Goal: Task Accomplishment & Management: Manage account settings

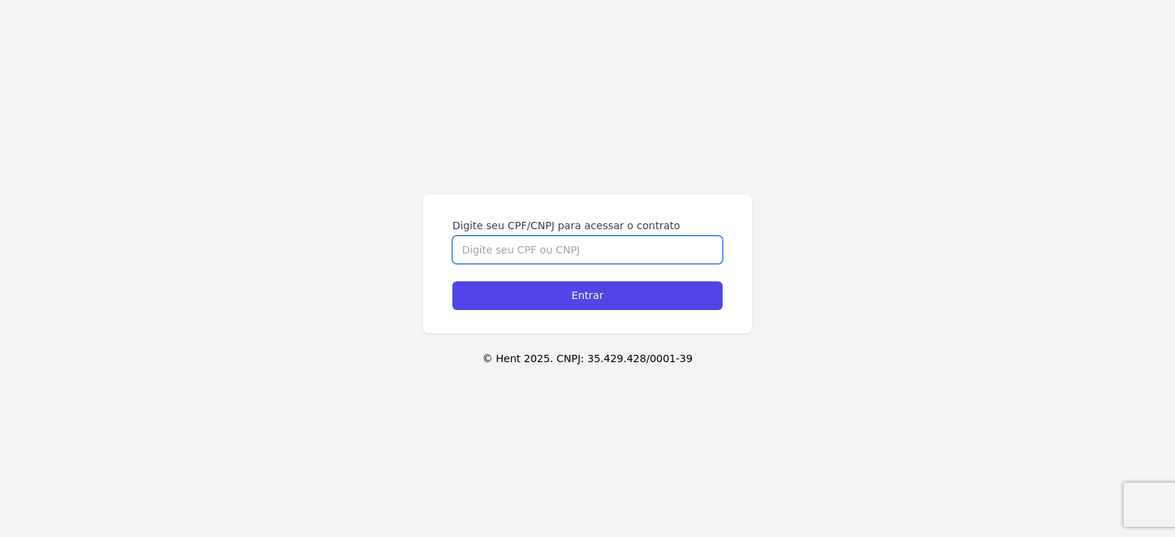
click at [490, 261] on input "Digite seu CPF/CNPJ para acessar o contrato" at bounding box center [587, 250] width 270 height 28
type input "40607203803"
click at [452, 281] on input "Entrar" at bounding box center [587, 295] width 270 height 29
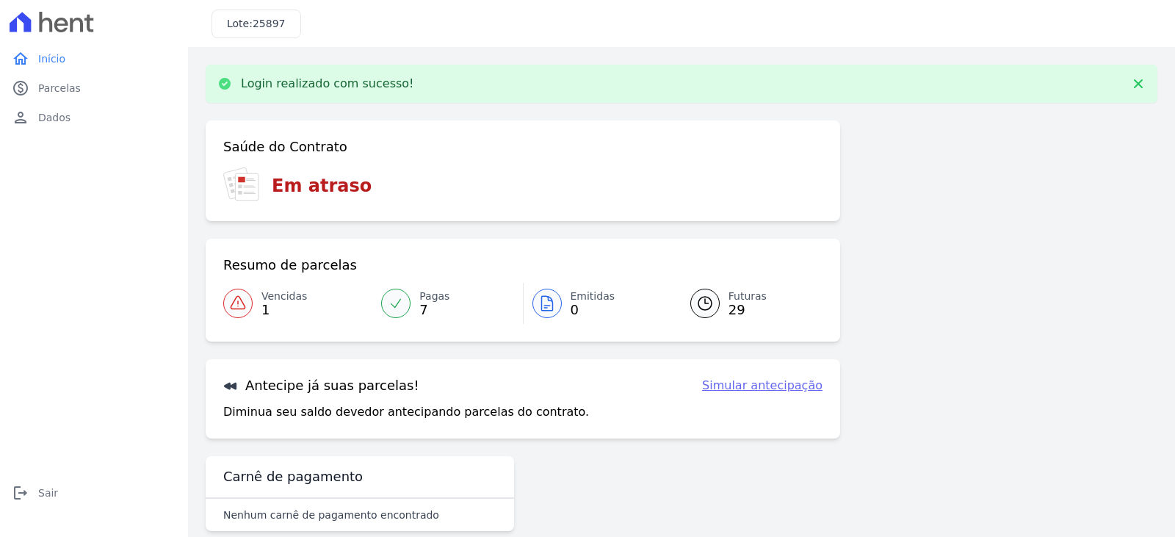
click at [240, 308] on icon at bounding box center [238, 303] width 18 height 18
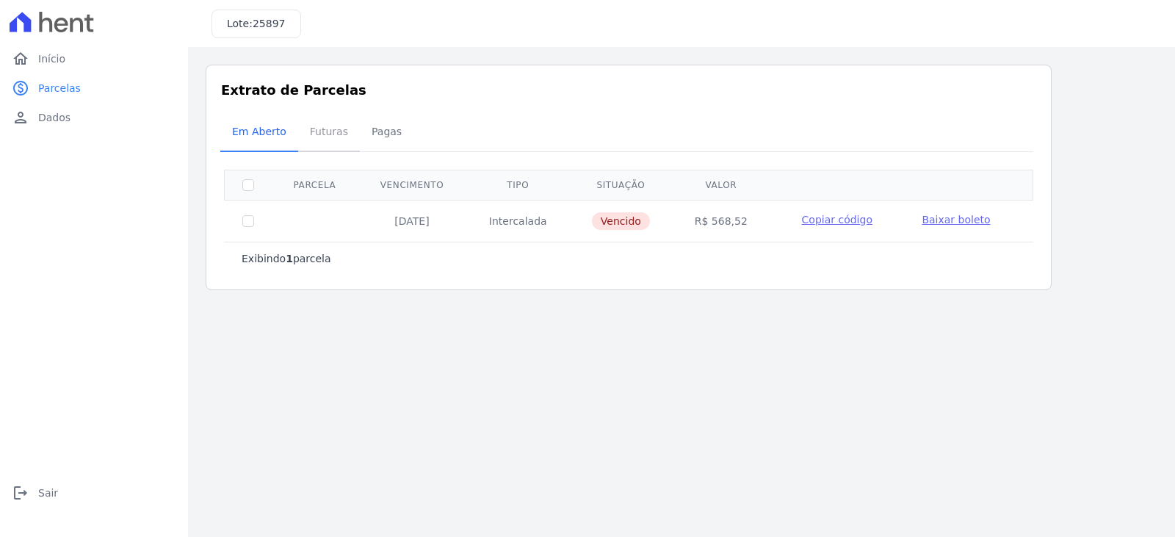
click at [316, 131] on span "Futuras" at bounding box center [329, 131] width 56 height 29
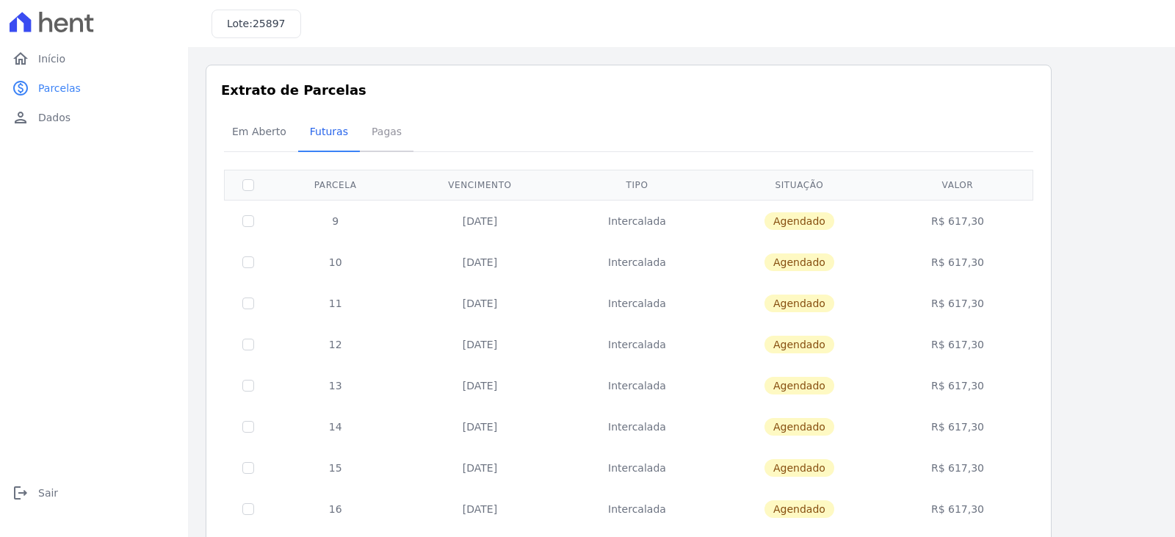
drag, startPoint x: 378, startPoint y: 139, endPoint x: 362, endPoint y: 140, distance: 16.2
click at [378, 140] on span "Pagas" at bounding box center [387, 131] width 48 height 29
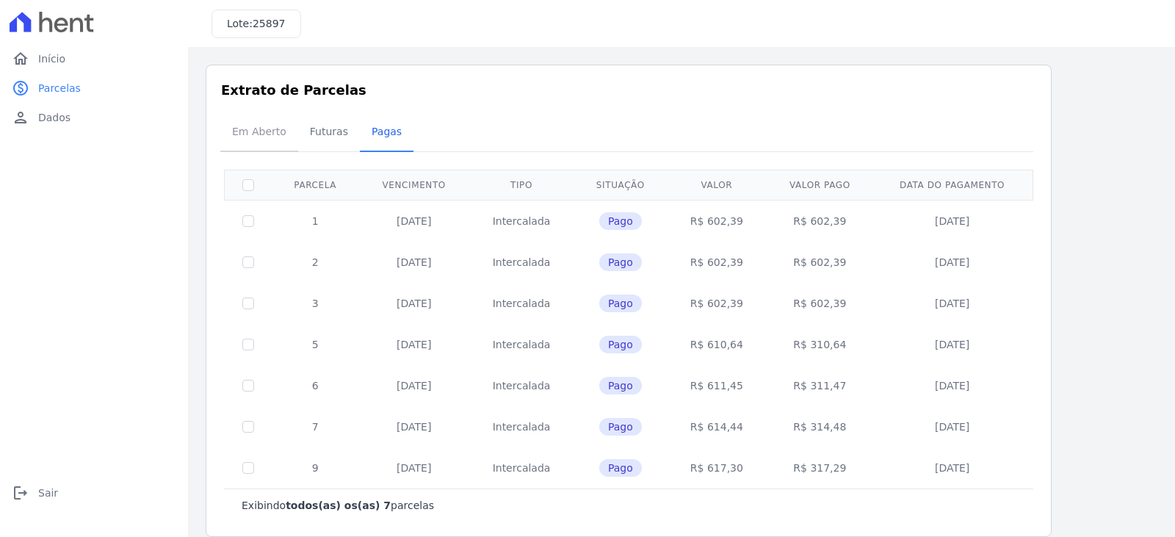
click at [263, 127] on span "Em Aberto" at bounding box center [259, 131] width 72 height 29
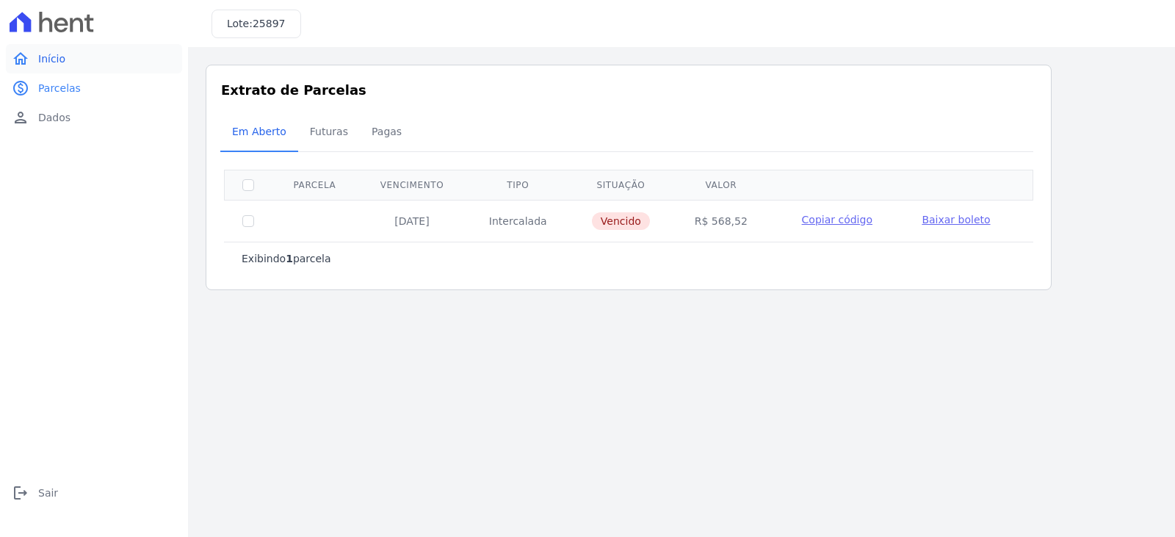
click at [42, 54] on span "Início" at bounding box center [51, 58] width 27 height 15
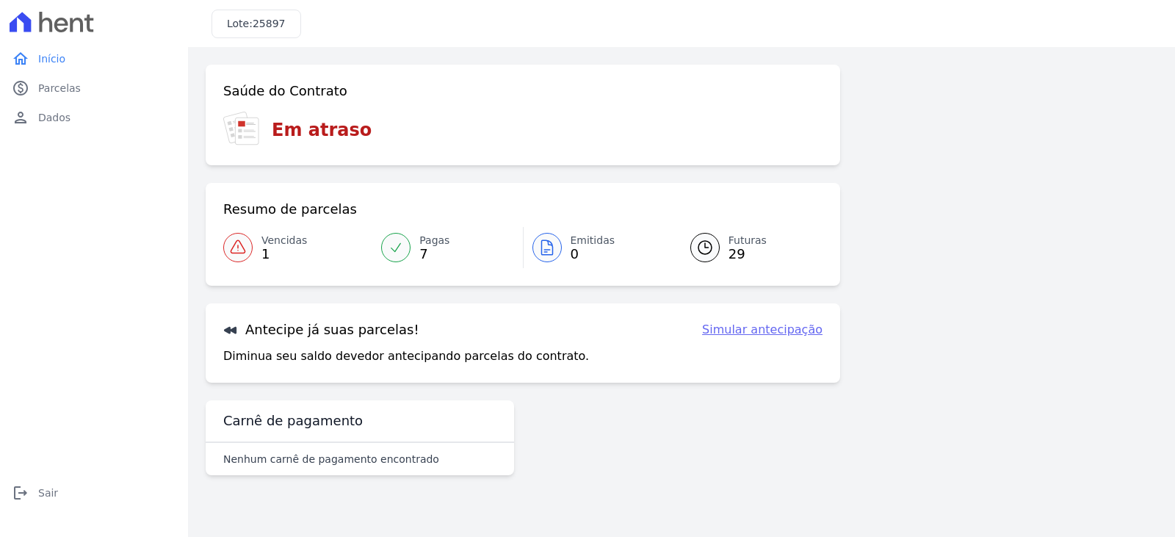
click at [778, 332] on link "Simular antecipação" at bounding box center [762, 330] width 120 height 18
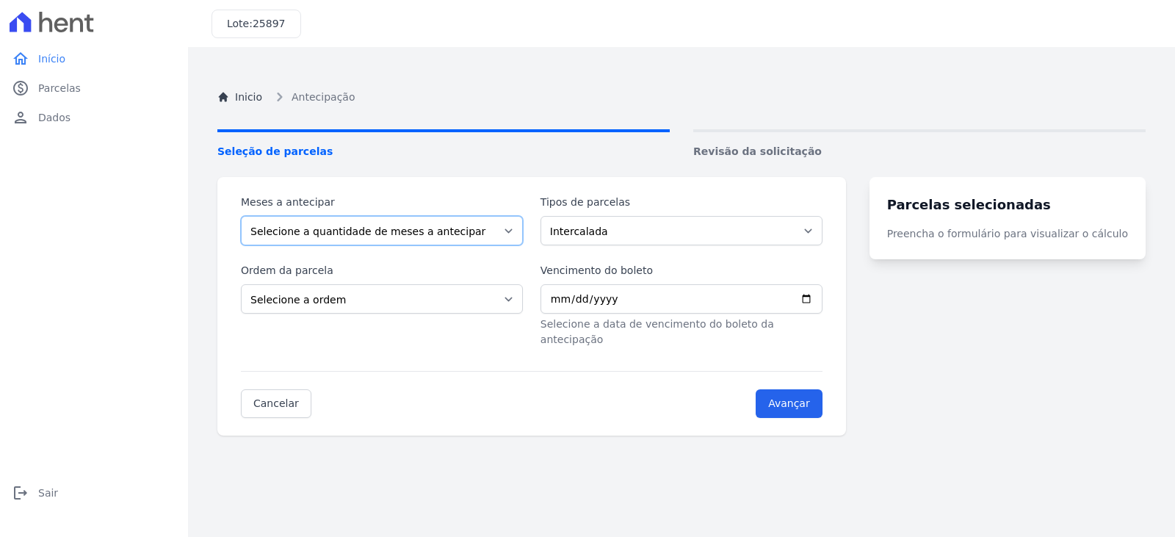
click at [391, 221] on select "Selecione a quantidade de meses a antecipar 1 2 3 4 5 6 7 8 9 10 11 12 13 14 15…" at bounding box center [382, 230] width 282 height 29
select select "27"
click at [241, 216] on select "Selecione a quantidade de meses a antecipar 1 2 3 4 5 6 7 8 9 10 11 12 13 14 15…" at bounding box center [382, 230] width 282 height 29
click at [319, 225] on select "Selecione a quantidade de meses a antecipar 1 2 3 4 5 6 7 8 9 10 11 12 13 14 15…" at bounding box center [382, 230] width 282 height 29
click at [241, 216] on select "Selecione a quantidade de meses a antecipar 1 2 3 4 5 6 7 8 9 10 11 12 13 14 15…" at bounding box center [382, 230] width 282 height 29
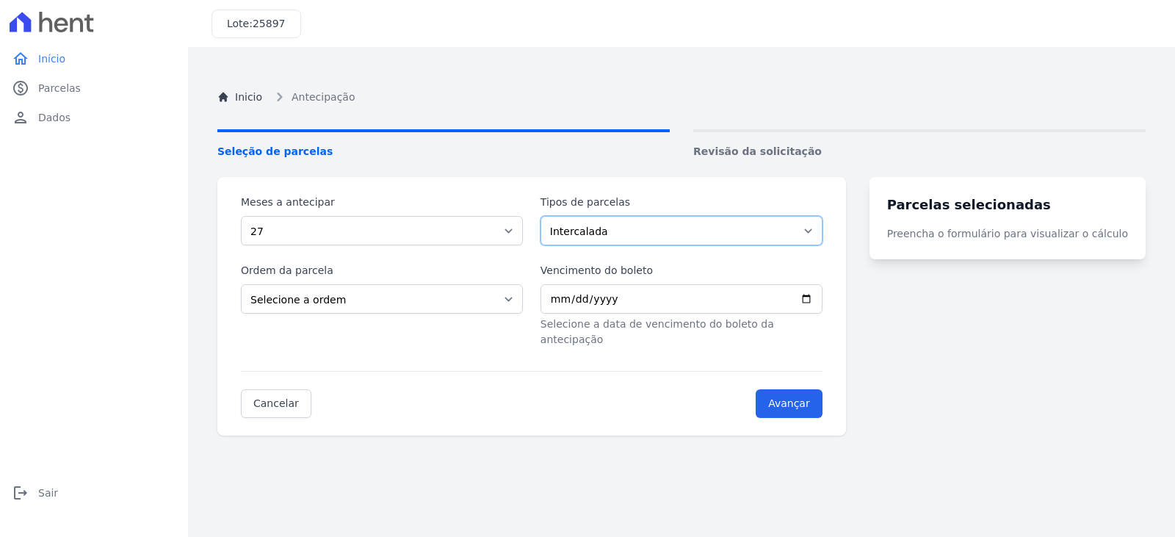
click at [629, 231] on select "Intercalada Parcela Normal" at bounding box center [682, 230] width 282 height 29
click at [626, 231] on select "Intercalada Parcela Normal" at bounding box center [682, 230] width 282 height 29
select select "standard"
click at [549, 216] on select "Intercalada Parcela Normal" at bounding box center [682, 230] width 282 height 29
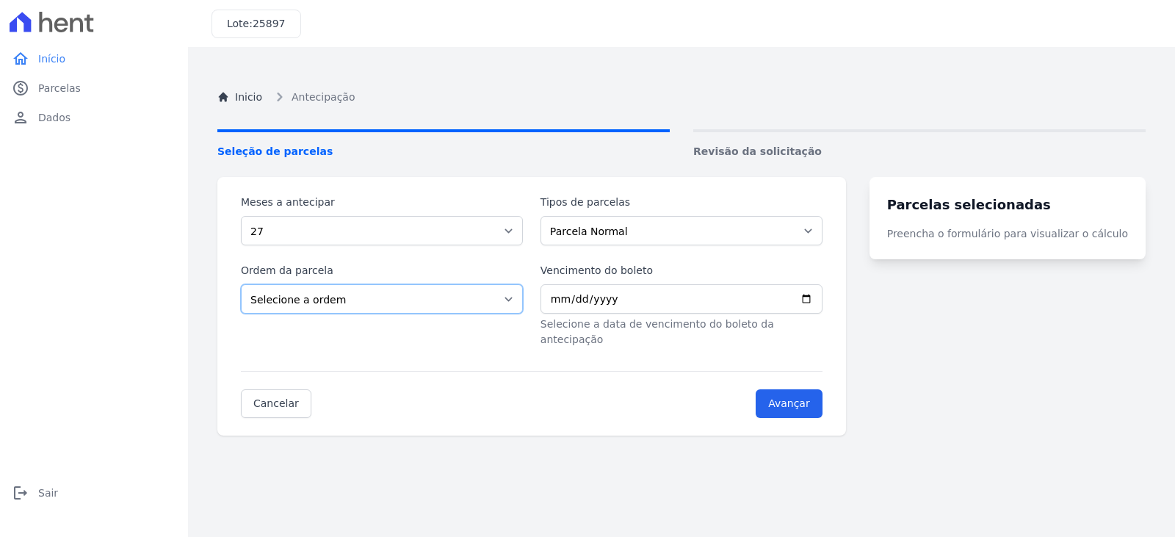
click at [347, 298] on select "Selecione a ordem Últimas parcelas Primeiras parcelas" at bounding box center [382, 298] width 282 height 29
select select "ending"
click at [241, 284] on select "Selecione a ordem Últimas parcelas Primeiras parcelas" at bounding box center [382, 298] width 282 height 29
click at [634, 299] on input "Vencimento do boleto" at bounding box center [682, 298] width 282 height 29
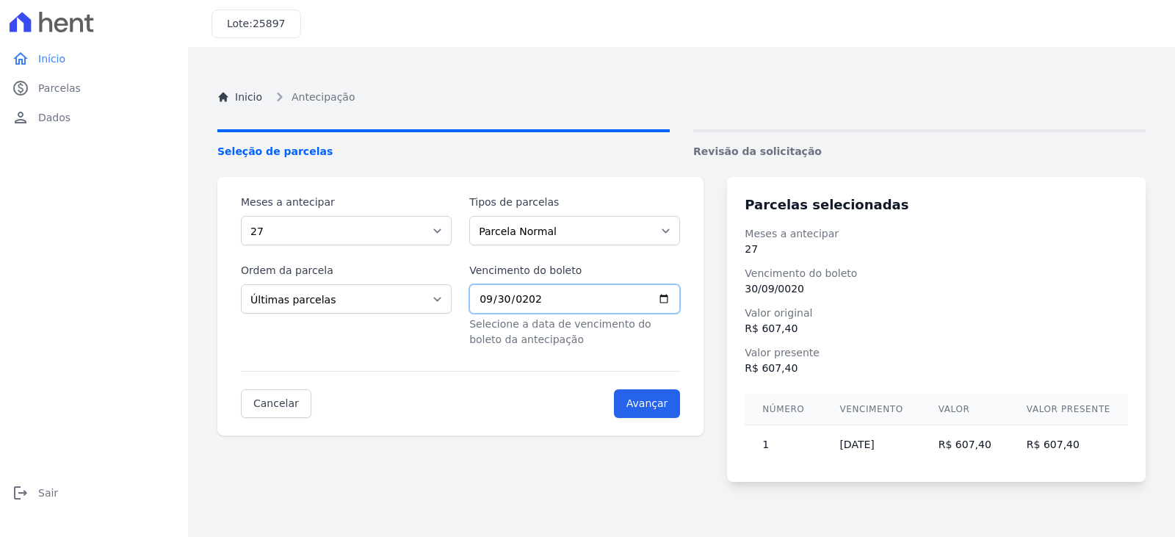
type input "[DATE]"
click at [43, 61] on span "Início" at bounding box center [51, 58] width 27 height 15
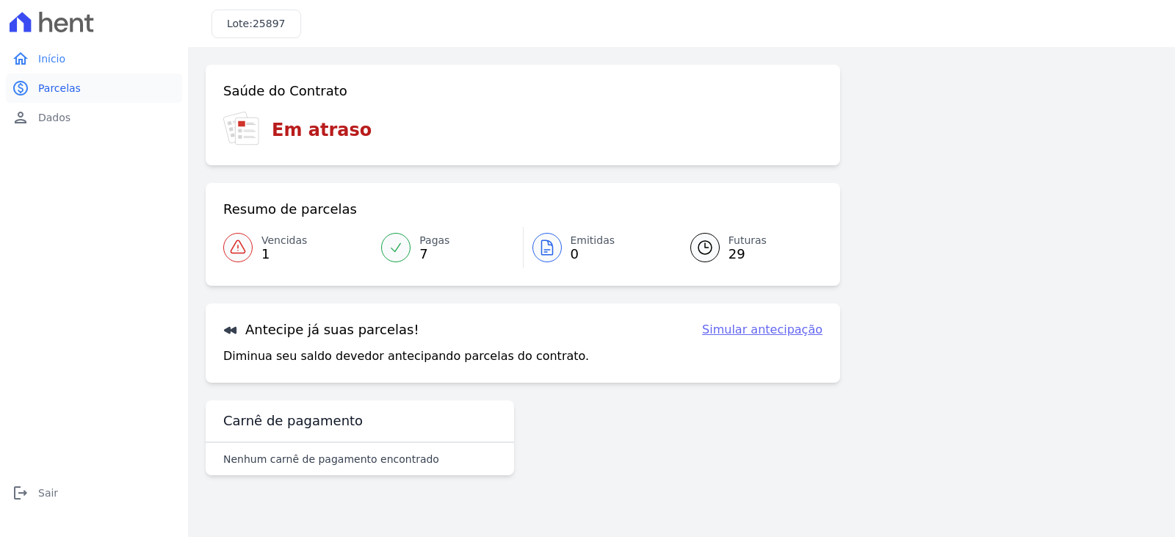
click at [58, 86] on span "Parcelas" at bounding box center [59, 88] width 43 height 15
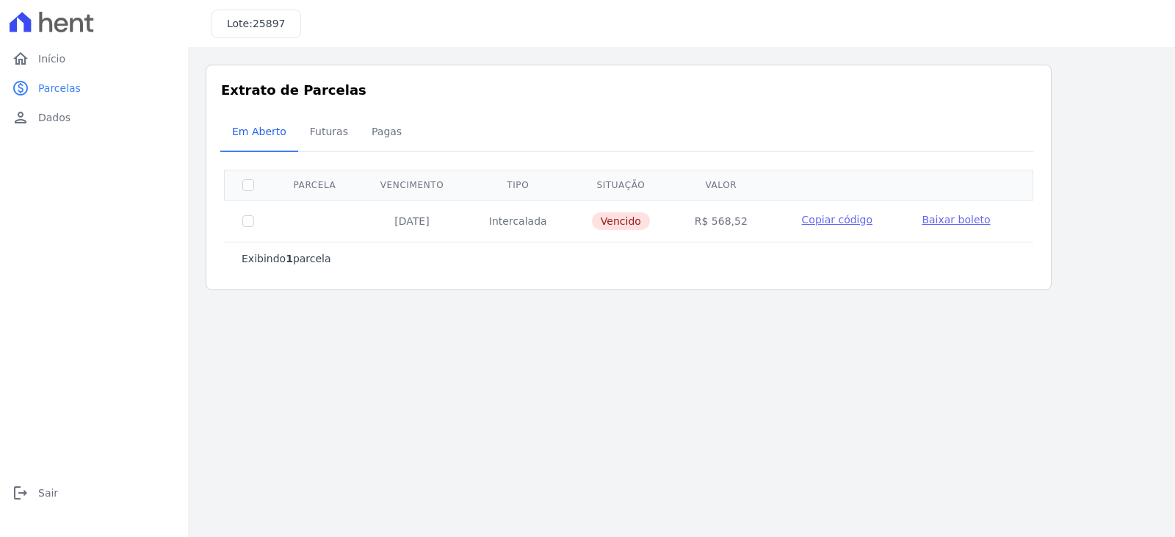
drag, startPoint x: 621, startPoint y: 221, endPoint x: 562, endPoint y: 211, distance: 60.4
click at [621, 221] on span "Vencido" at bounding box center [621, 221] width 58 height 18
click at [318, 133] on span "Futuras" at bounding box center [329, 131] width 56 height 29
click at [37, 54] on link "home Início" at bounding box center [94, 58] width 176 height 29
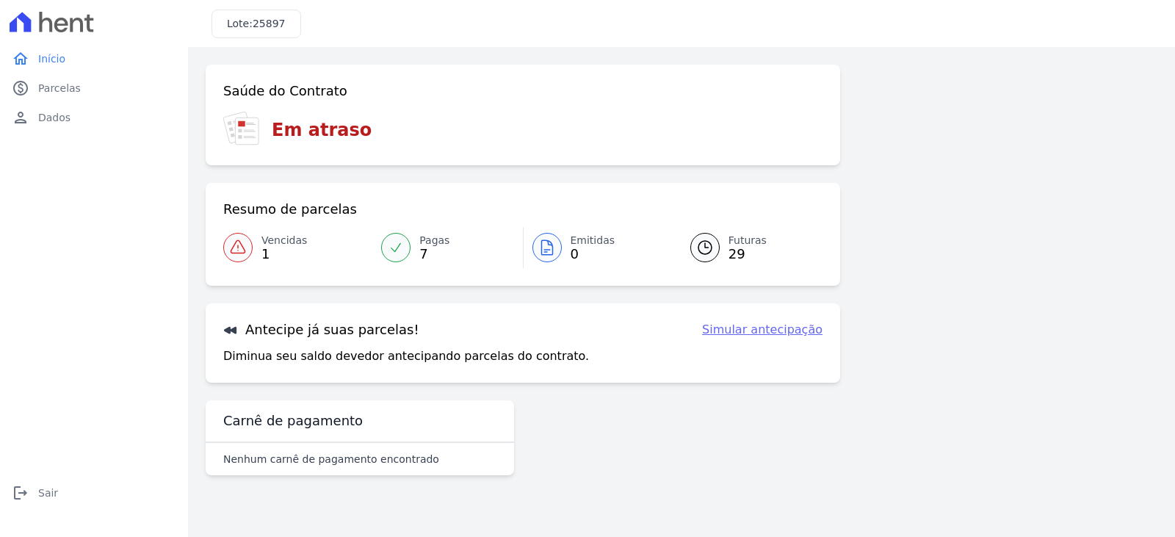
click at [243, 246] on icon at bounding box center [238, 248] width 18 height 18
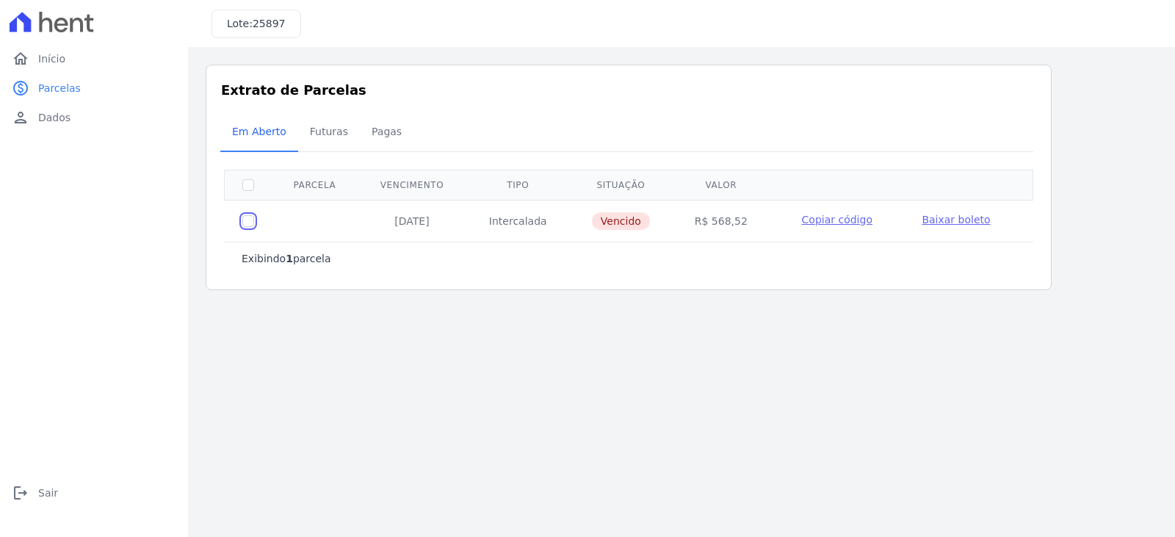
click at [250, 219] on input "checkbox" at bounding box center [248, 221] width 12 height 12
checkbox input "true"
click at [945, 217] on span "Baixar boleto" at bounding box center [956, 220] width 68 height 12
click at [256, 134] on span "Em Aberto" at bounding box center [259, 131] width 72 height 29
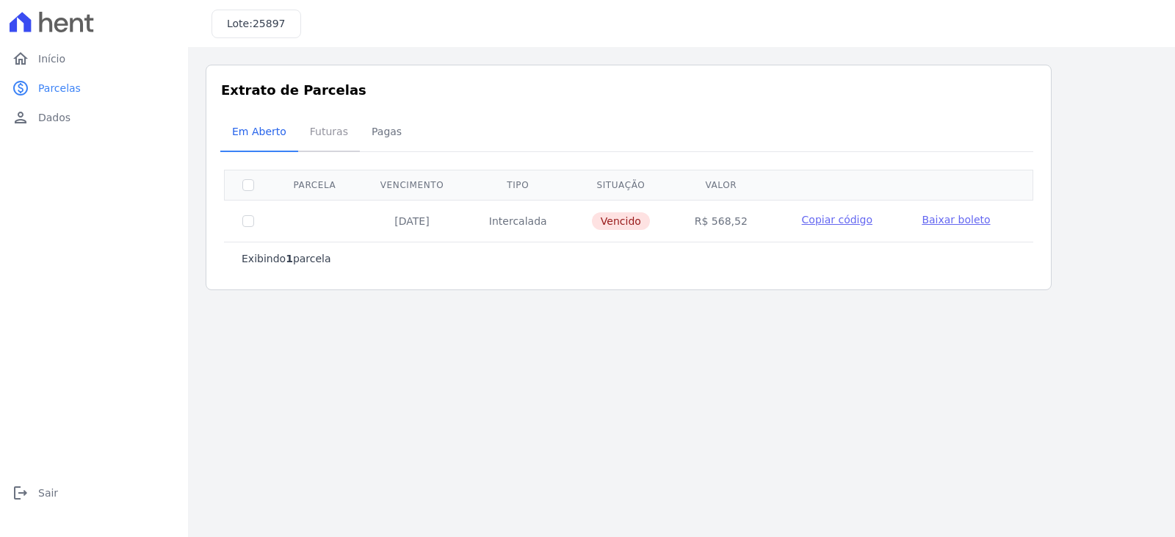
click at [326, 131] on span "Futuras" at bounding box center [329, 131] width 56 height 29
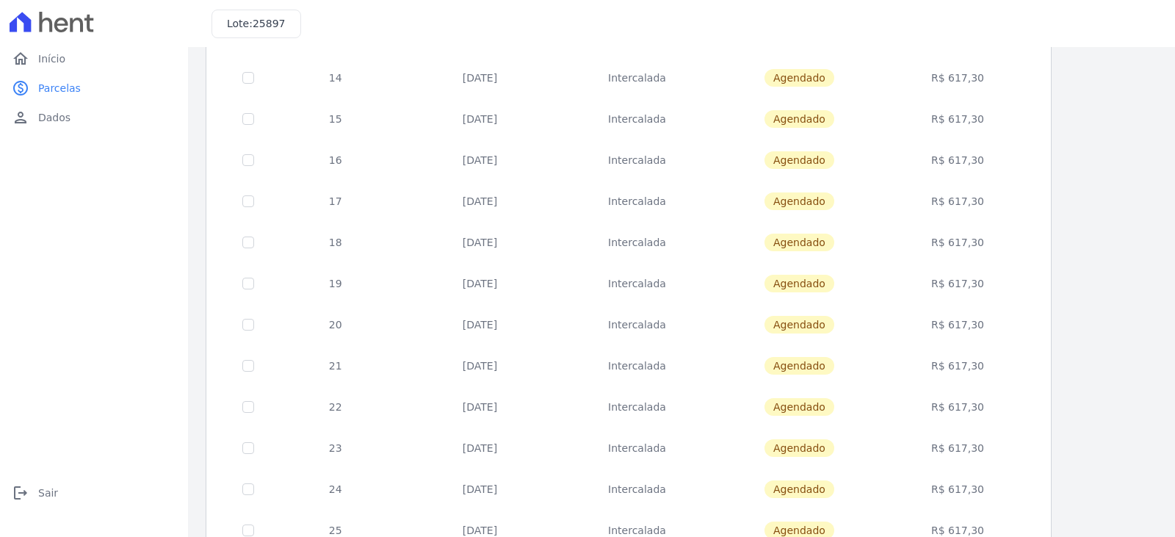
scroll to position [571, 0]
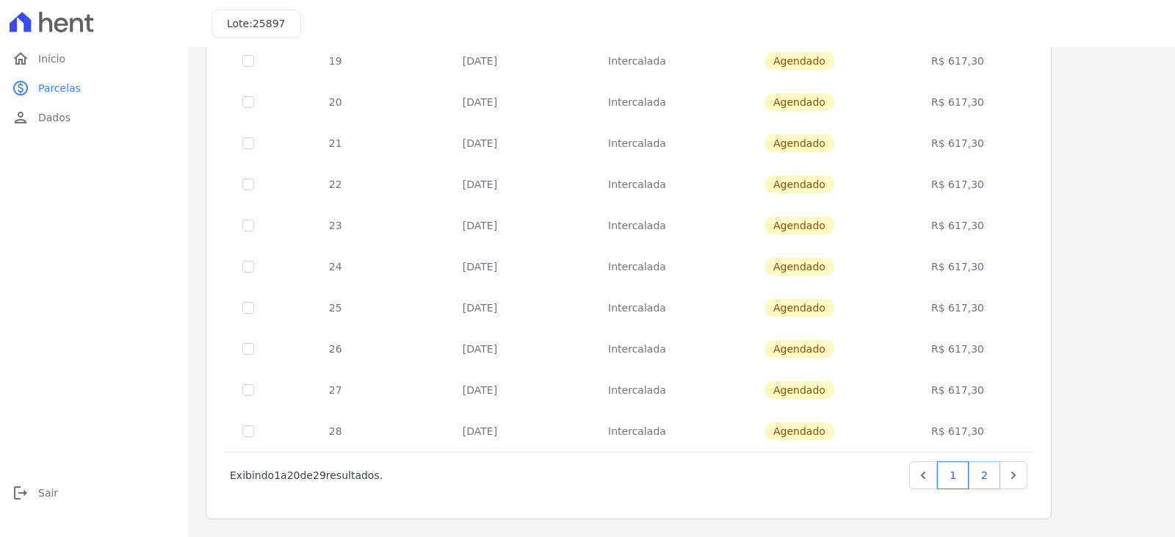
click at [985, 480] on link "2" at bounding box center [985, 475] width 32 height 28
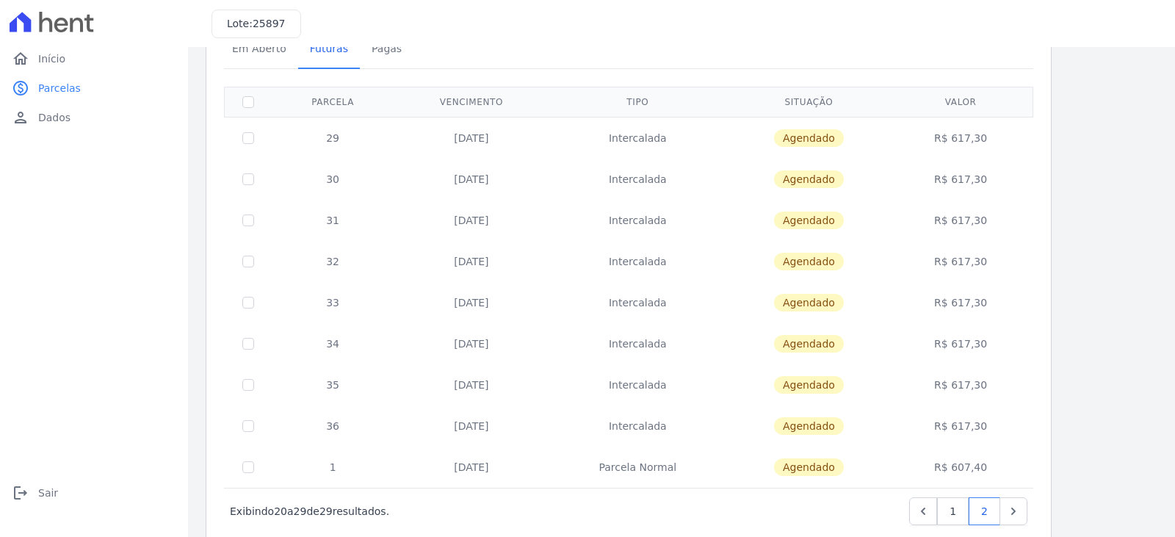
scroll to position [119, 0]
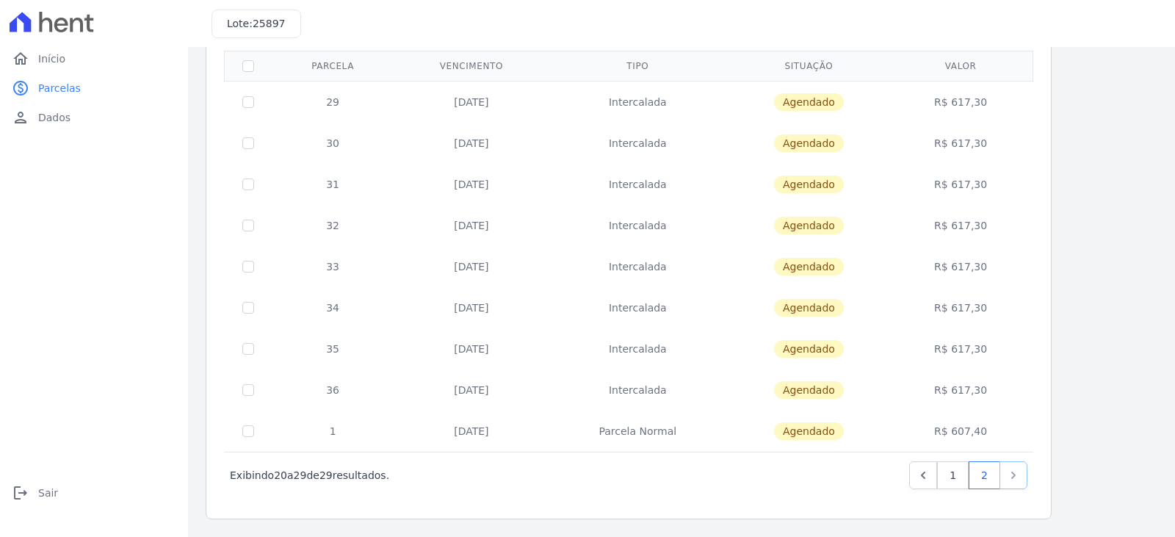
click at [1015, 477] on icon "Next" at bounding box center [1013, 475] width 15 height 15
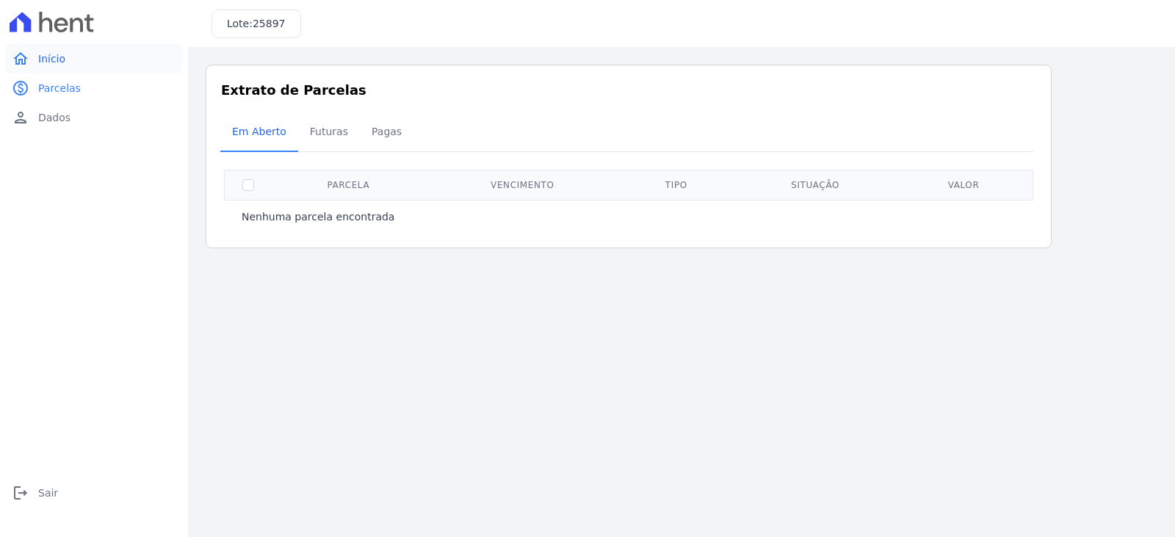
click at [38, 54] on span "Início" at bounding box center [51, 58] width 27 height 15
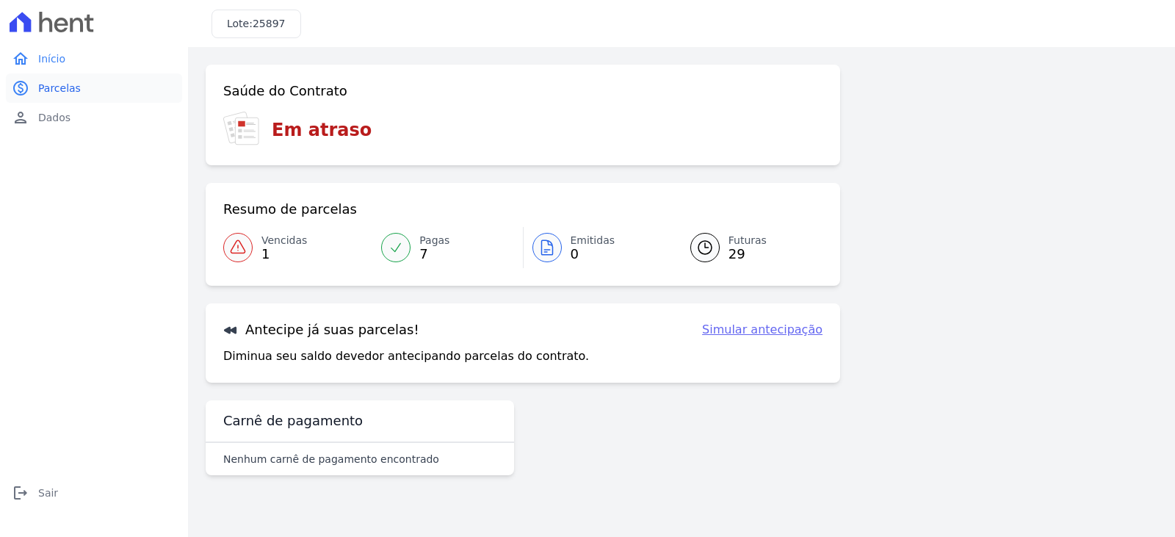
click at [37, 78] on link "paid Parcelas" at bounding box center [94, 87] width 176 height 29
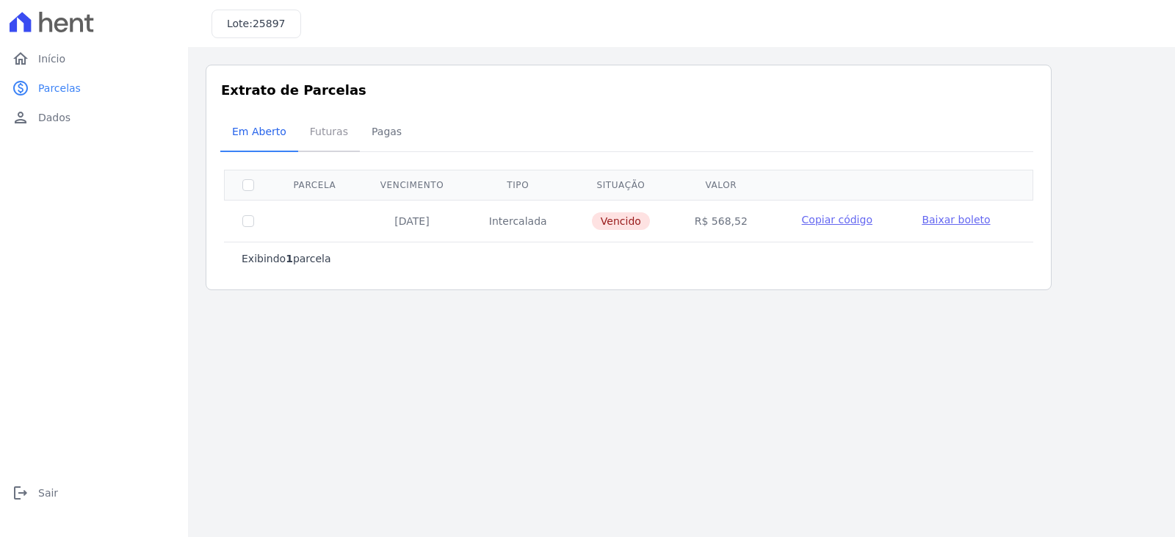
click at [316, 132] on span "Futuras" at bounding box center [329, 131] width 56 height 29
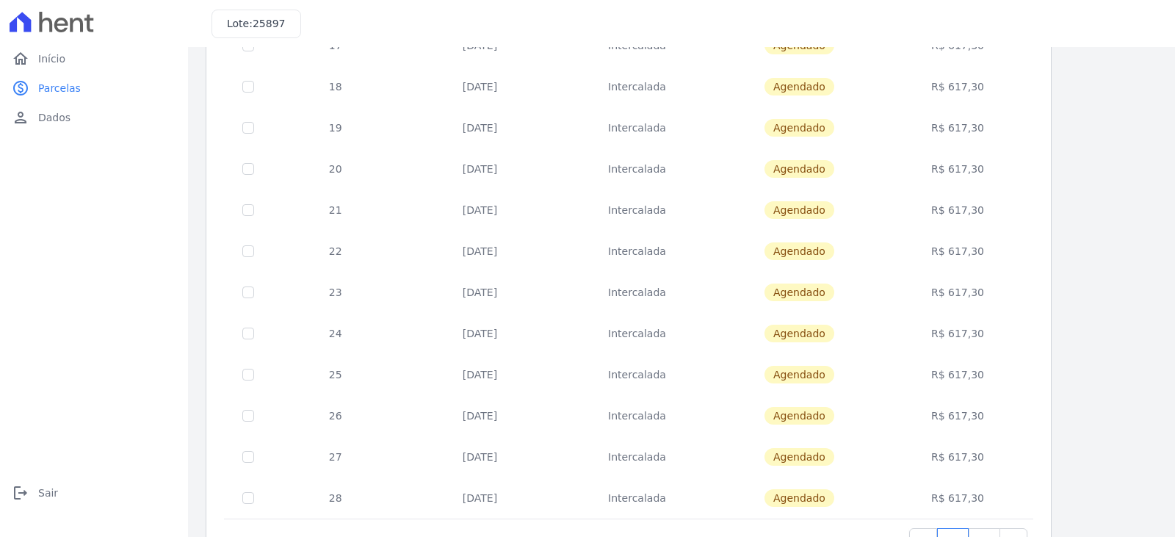
scroll to position [571, 0]
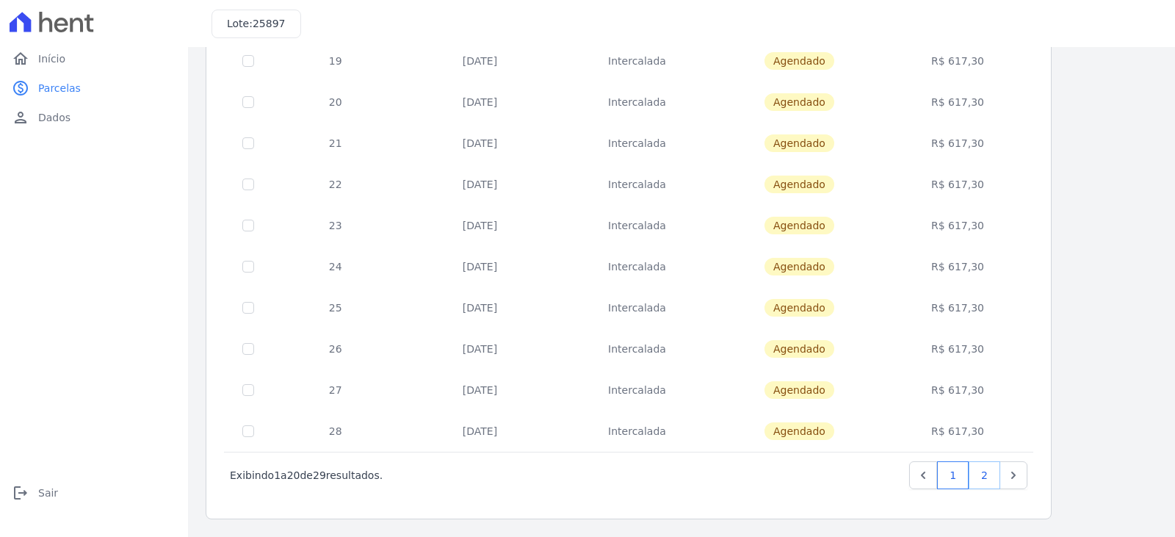
click at [989, 480] on link "2" at bounding box center [985, 475] width 32 height 28
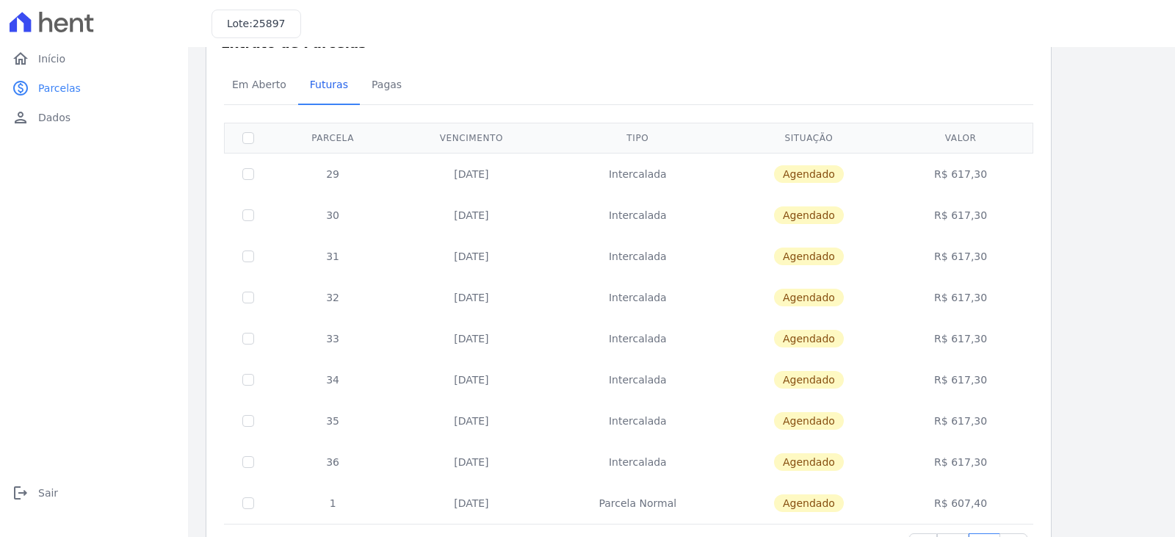
scroll to position [119, 0]
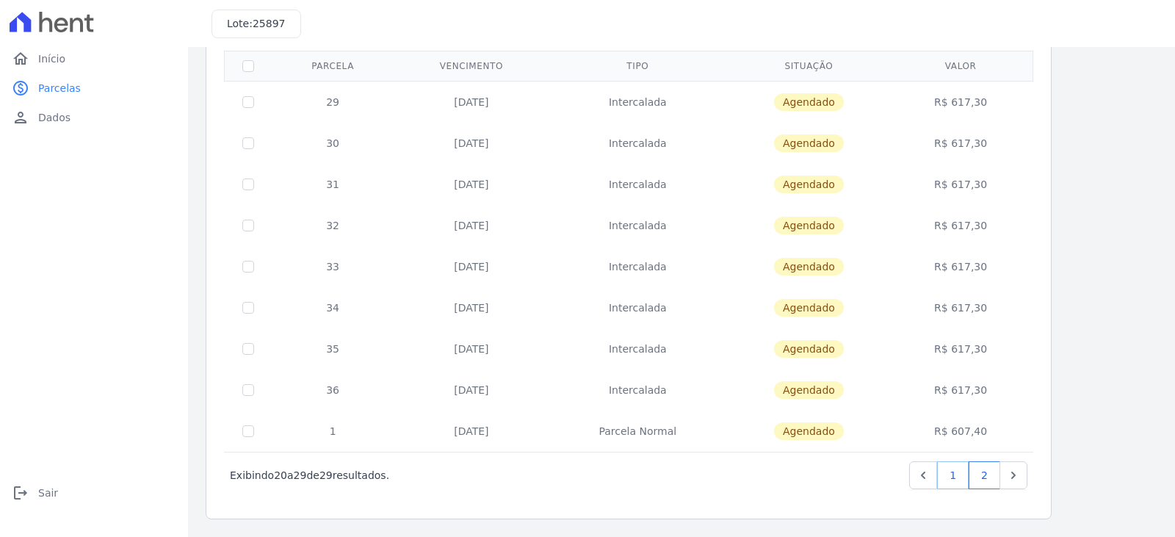
click at [961, 479] on link "1" at bounding box center [953, 475] width 32 height 28
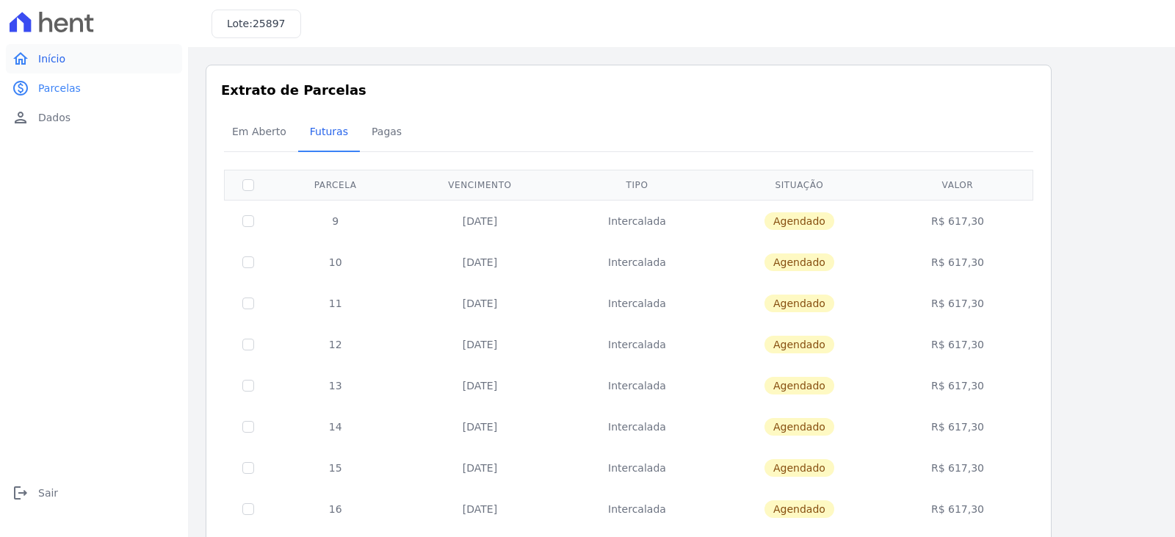
click at [48, 59] on span "Início" at bounding box center [51, 58] width 27 height 15
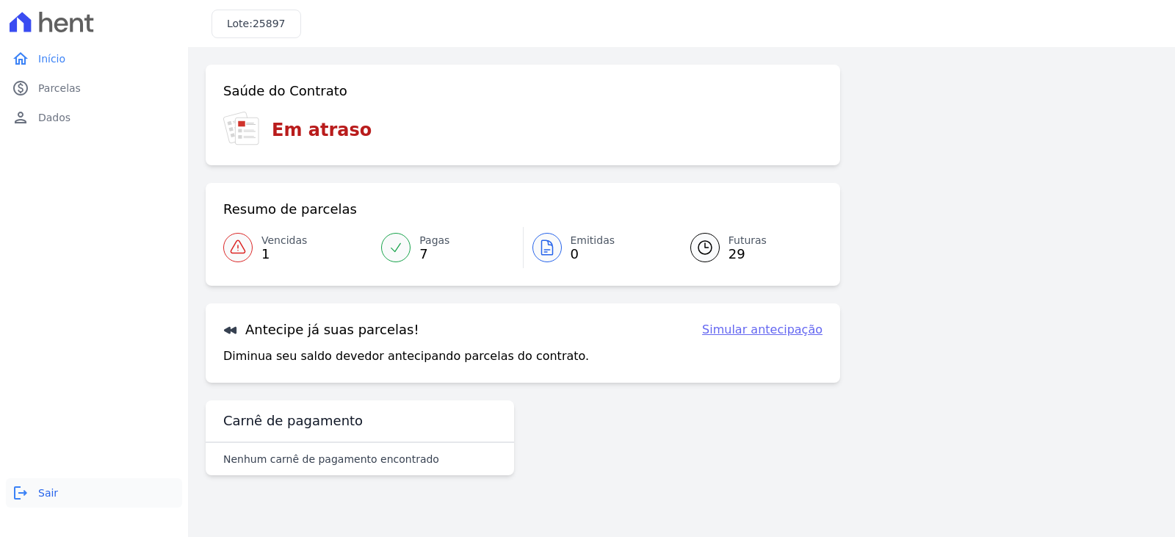
click at [42, 491] on span "Sair" at bounding box center [48, 492] width 20 height 15
